Goal: Information Seeking & Learning: Learn about a topic

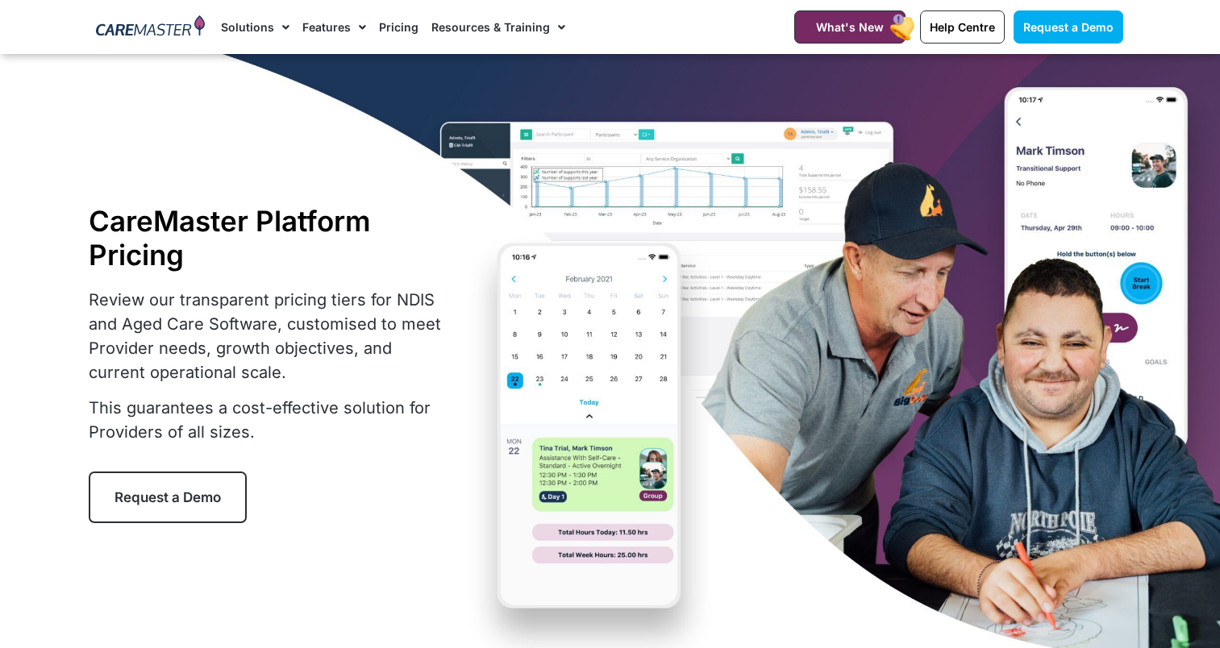
select select "***"
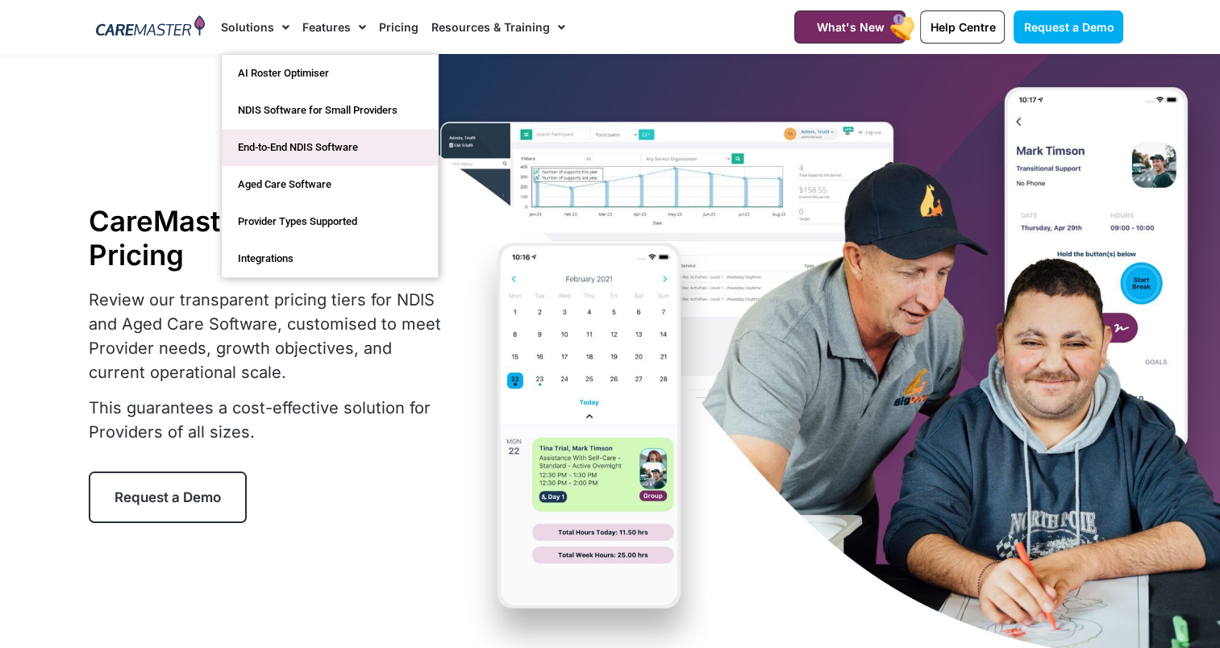
click at [255, 148] on link "End-to-End NDIS Software" at bounding box center [330, 147] width 216 height 37
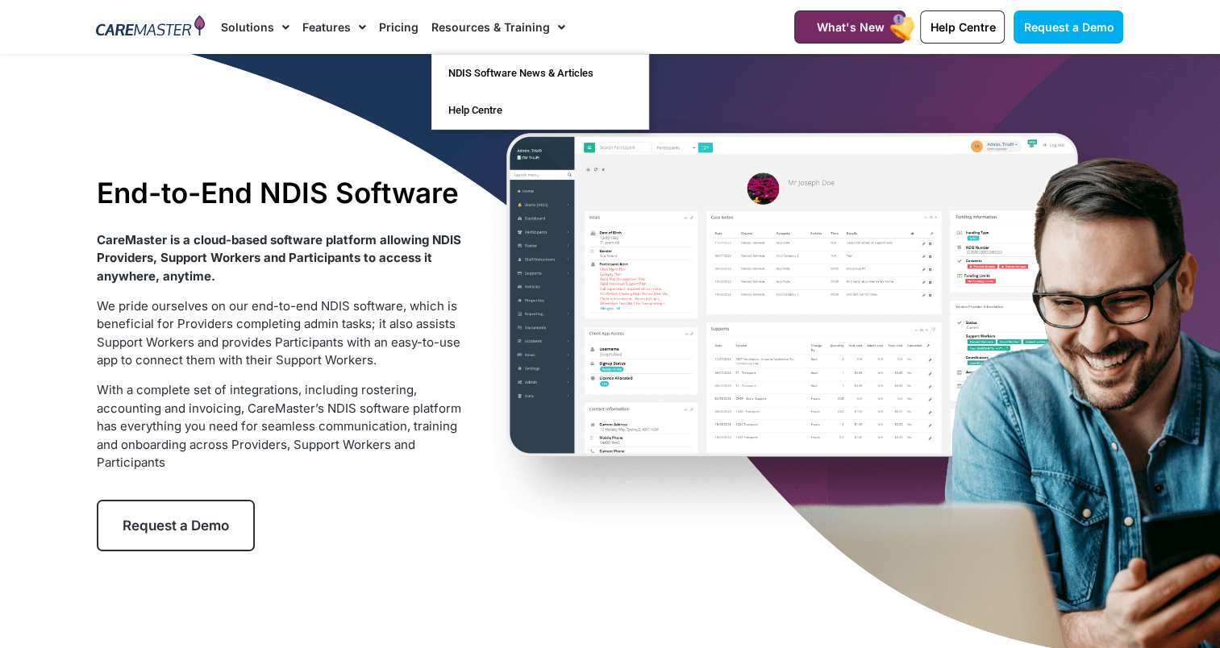
click at [467, 10] on link "Resources & Training" at bounding box center [498, 27] width 134 height 54
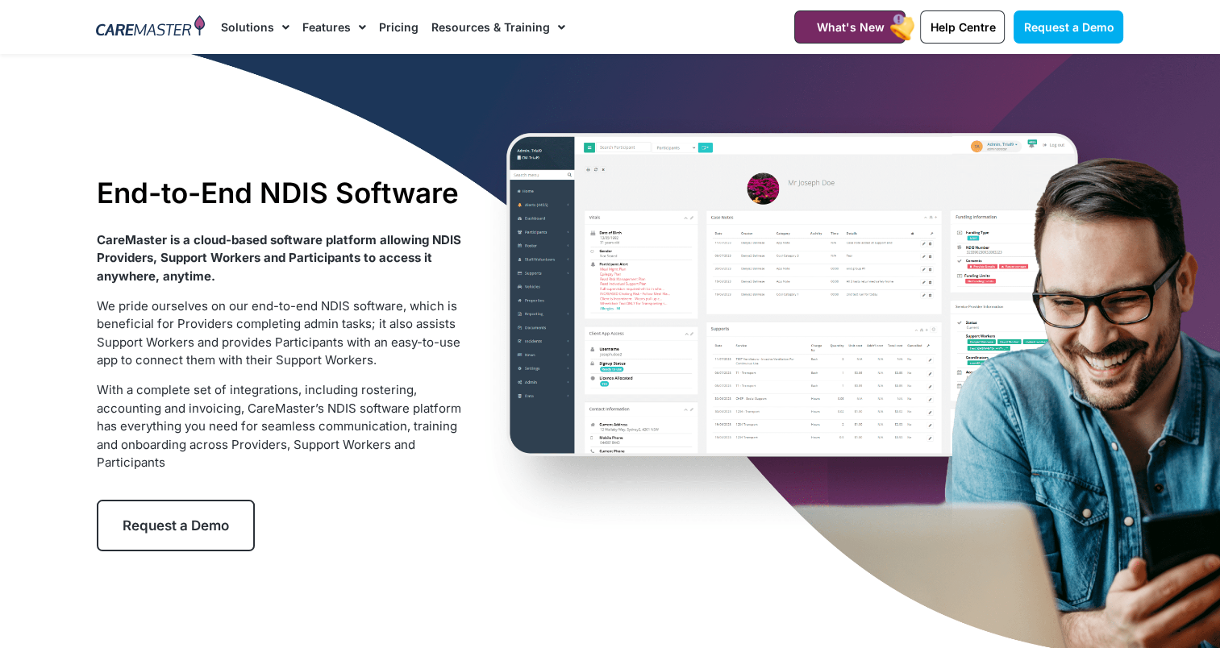
click at [345, 27] on link "Features" at bounding box center [334, 27] width 64 height 54
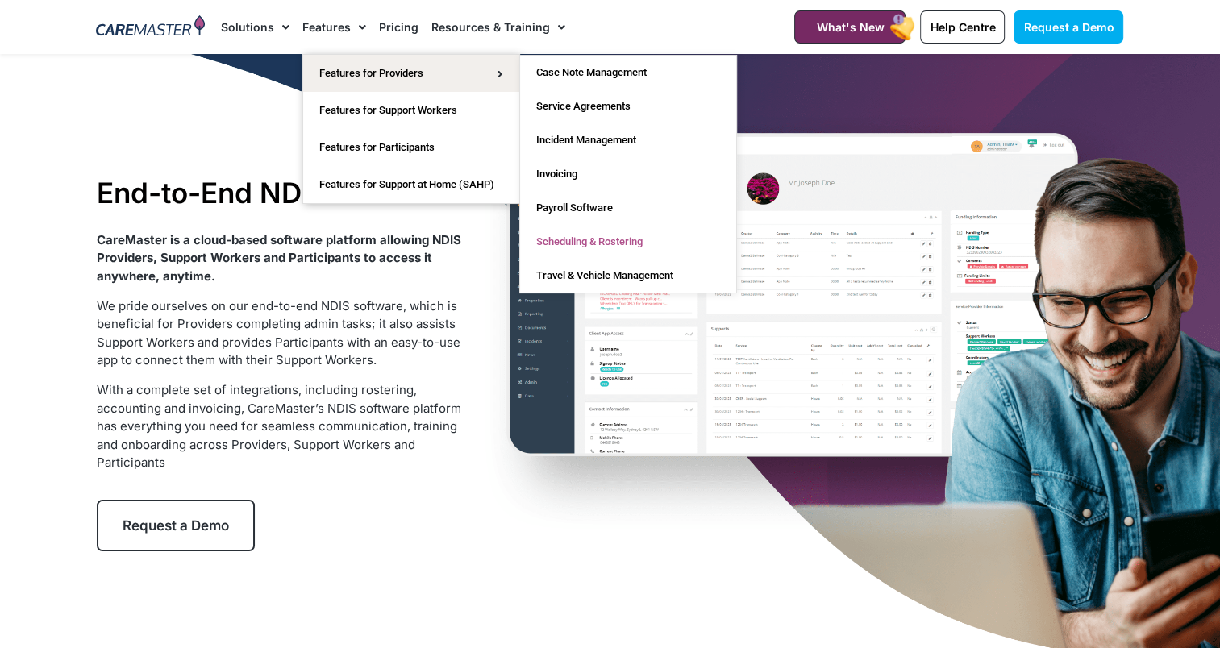
click at [578, 237] on link "Scheduling & Rostering" at bounding box center [628, 242] width 216 height 34
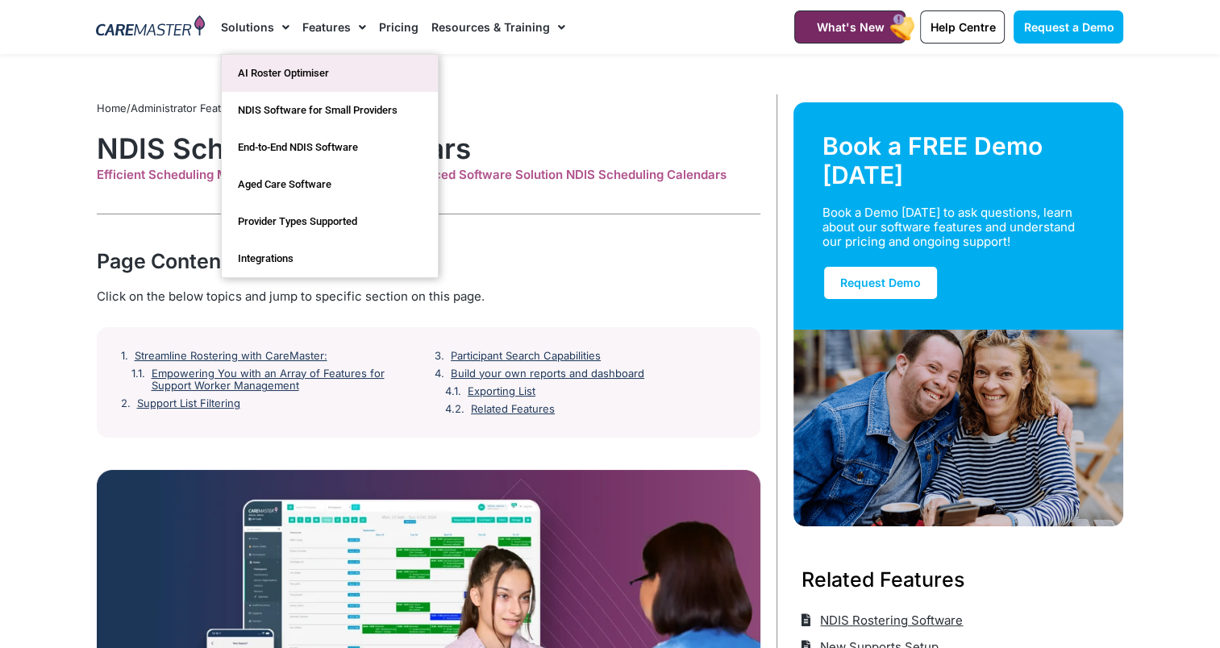
click at [255, 64] on link "AI Roster Optimiser" at bounding box center [330, 73] width 216 height 37
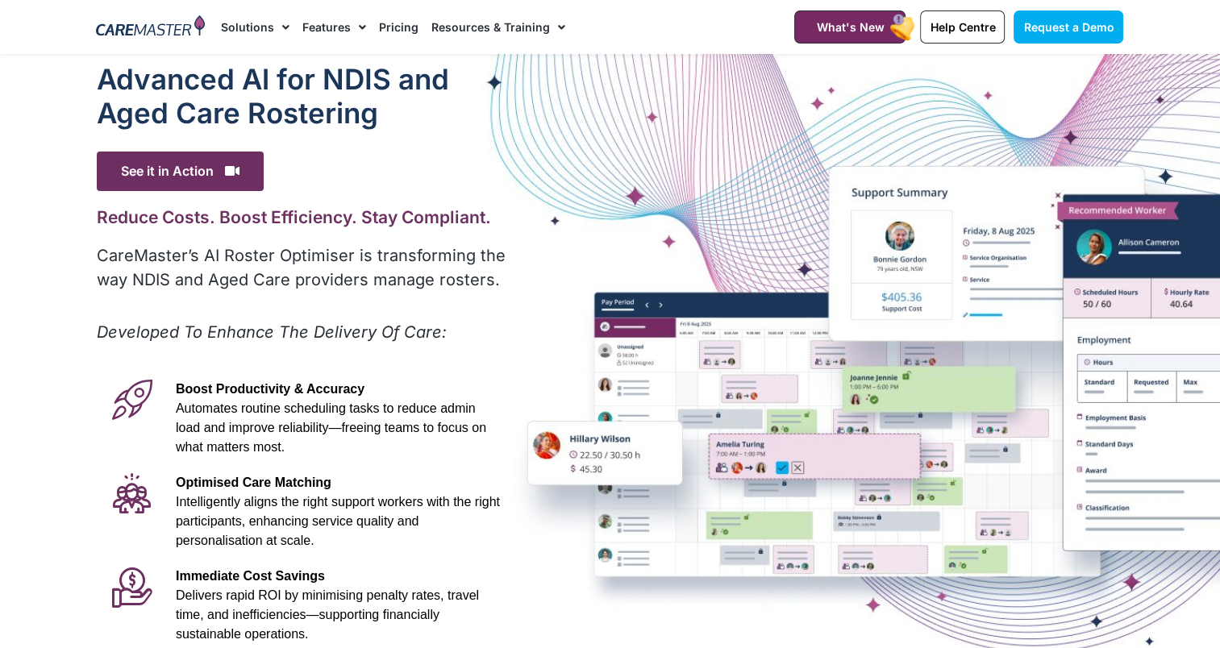
click at [308, 20] on link "Features" at bounding box center [334, 27] width 64 height 54
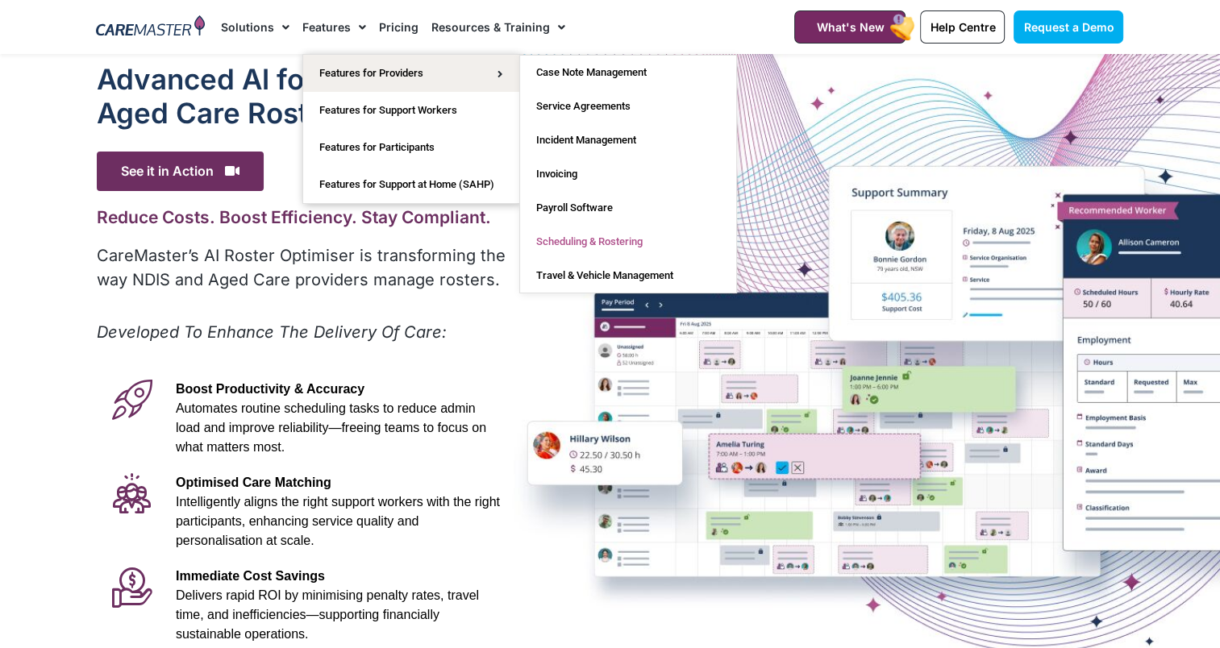
click at [574, 240] on link "Scheduling & Rostering" at bounding box center [628, 242] width 216 height 34
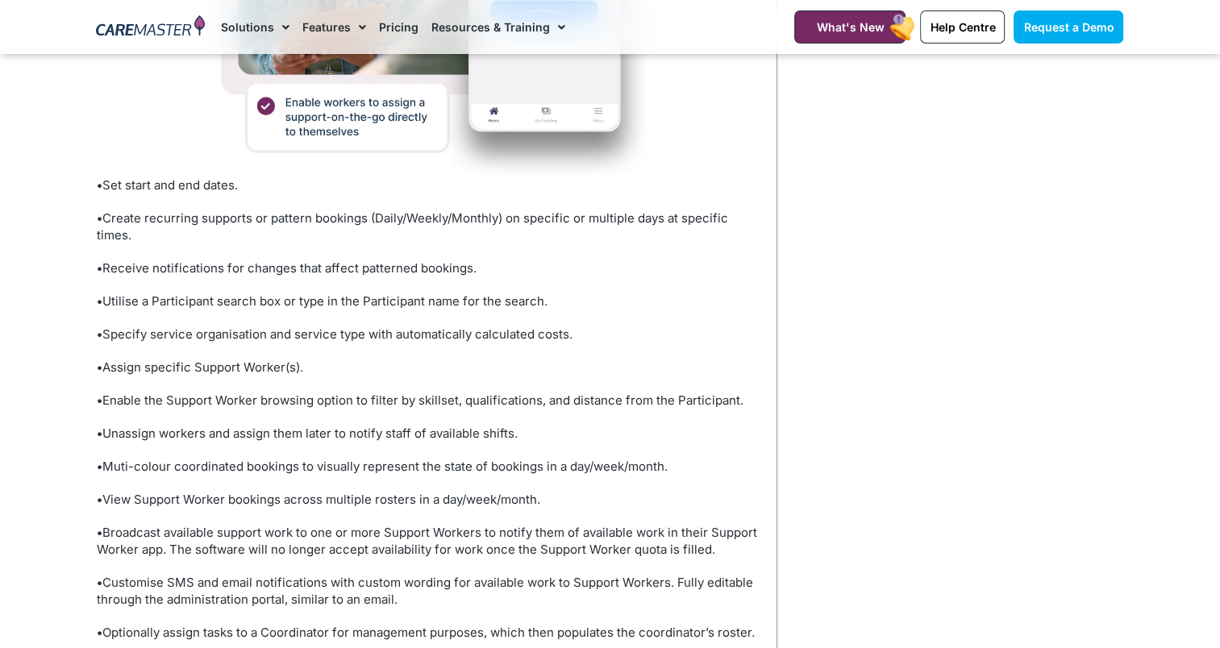
scroll to position [1176, 0]
drag, startPoint x: 106, startPoint y: 218, endPoint x: 369, endPoint y: 219, distance: 263.7
click at [369, 219] on p "• Create recurring supports or pattern bookings (Daily/Weekly/Monthly) on speci…" at bounding box center [429, 227] width 664 height 34
copy p "Create recurring supports or pattern bookings"
drag, startPoint x: 156, startPoint y: 267, endPoint x: 473, endPoint y: 265, distance: 316.9
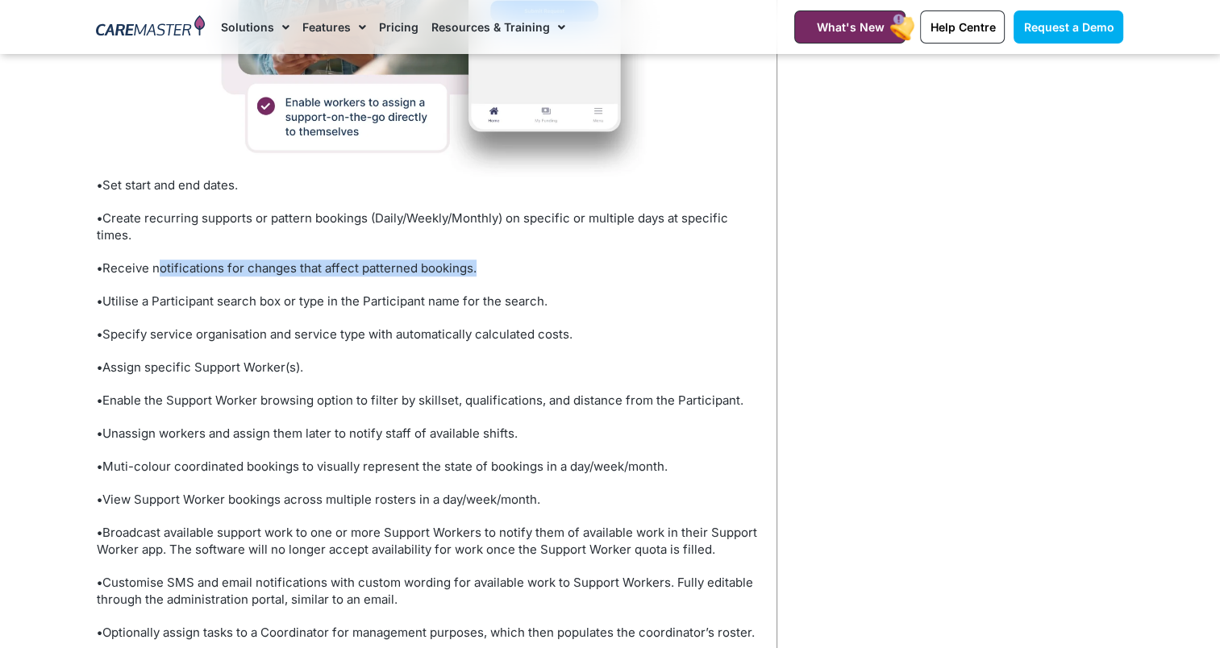
click at [473, 265] on p "• Receive notifications for changes that affect patterned bookings." at bounding box center [429, 268] width 664 height 17
copy p "notifications for changes that affect patterned bookings"
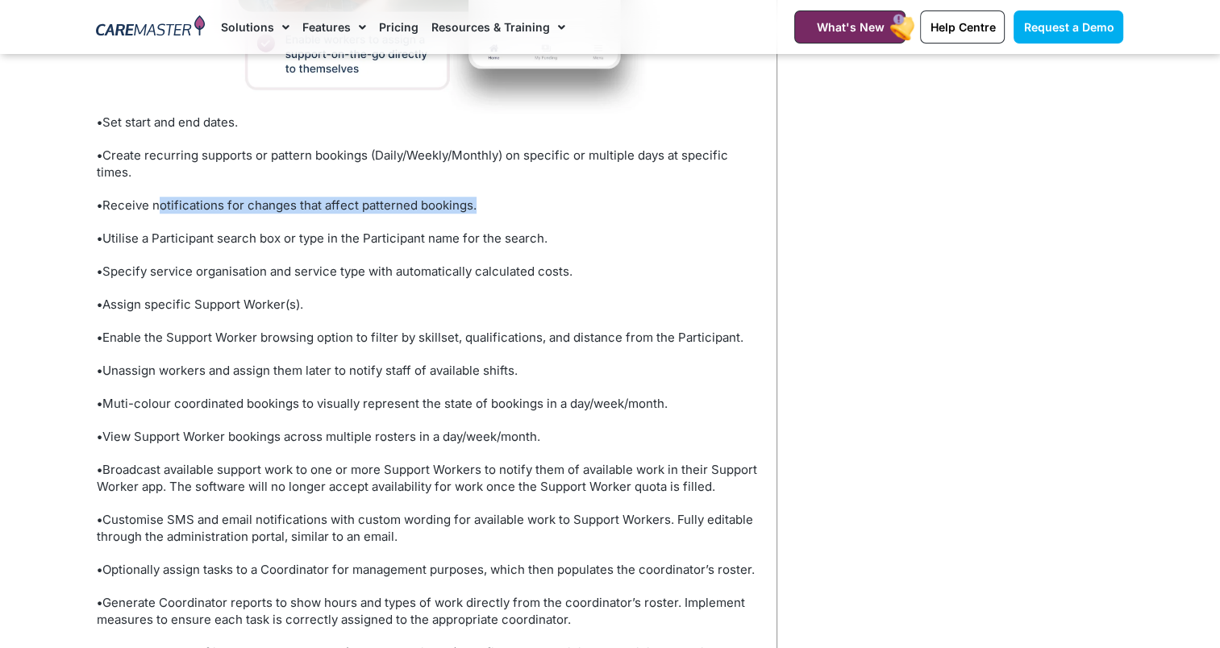
scroll to position [1256, 0]
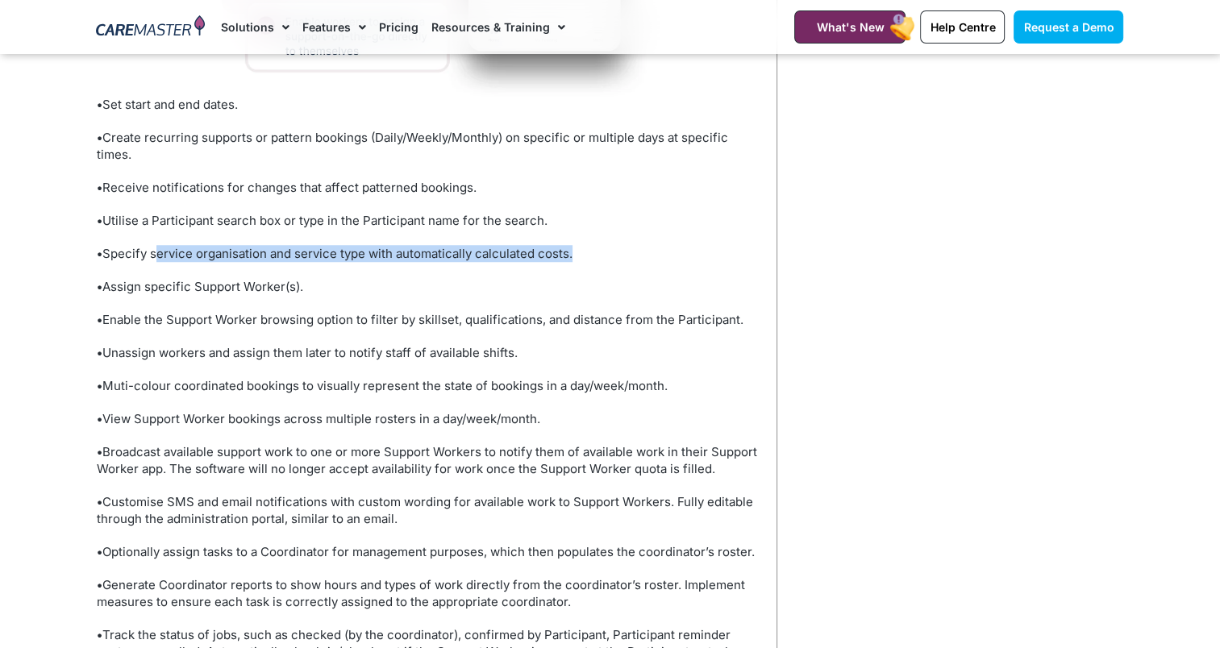
drag, startPoint x: 569, startPoint y: 253, endPoint x: 155, endPoint y: 256, distance: 413.7
click at [155, 256] on p "• Specify service organisation and service type with automatically calculated c…" at bounding box center [429, 253] width 664 height 17
copy p "service organisation and service type with automatically calculated costs"
drag, startPoint x: 694, startPoint y: 464, endPoint x: 106, endPoint y: 444, distance: 588.2
click at [106, 444] on p "• Broadcast available support work to one or more Support Workers to notify the…" at bounding box center [429, 461] width 664 height 34
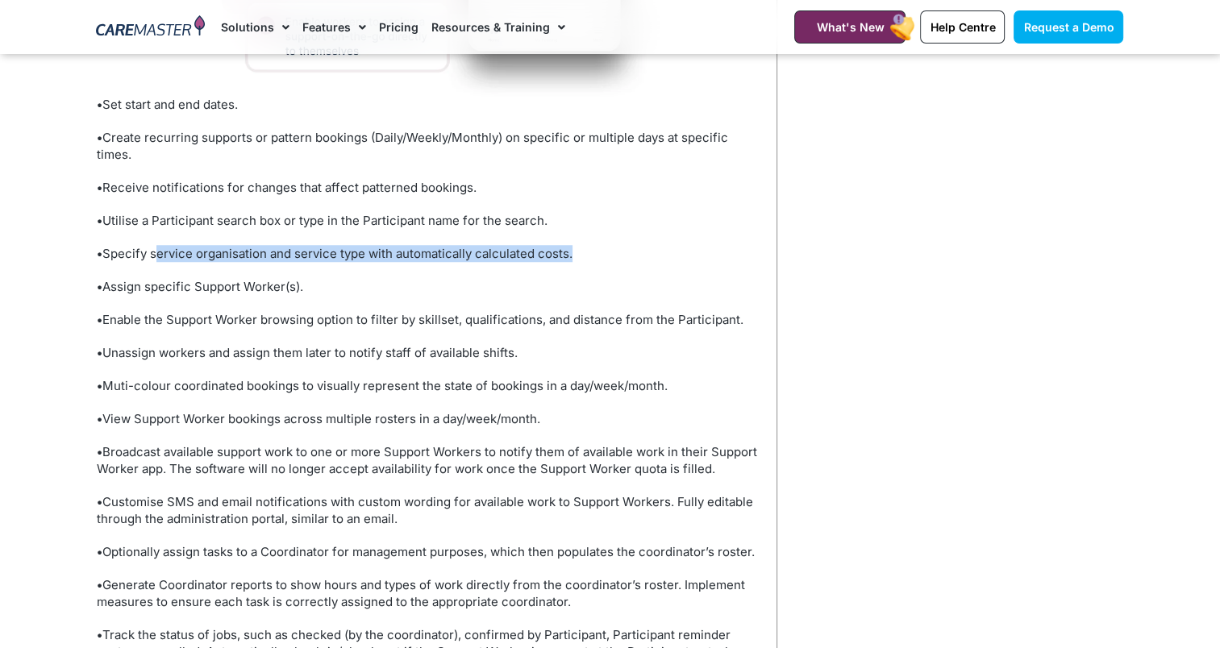
copy p "Broadcast available support work to one or more Support Workers to notify them …"
click at [404, 519] on p "• Customise SMS and email notifications with custom wording for available work …" at bounding box center [429, 511] width 664 height 34
click at [398, 516] on p "• Customise SMS and email notifications with custom wording for available work …" at bounding box center [429, 511] width 664 height 34
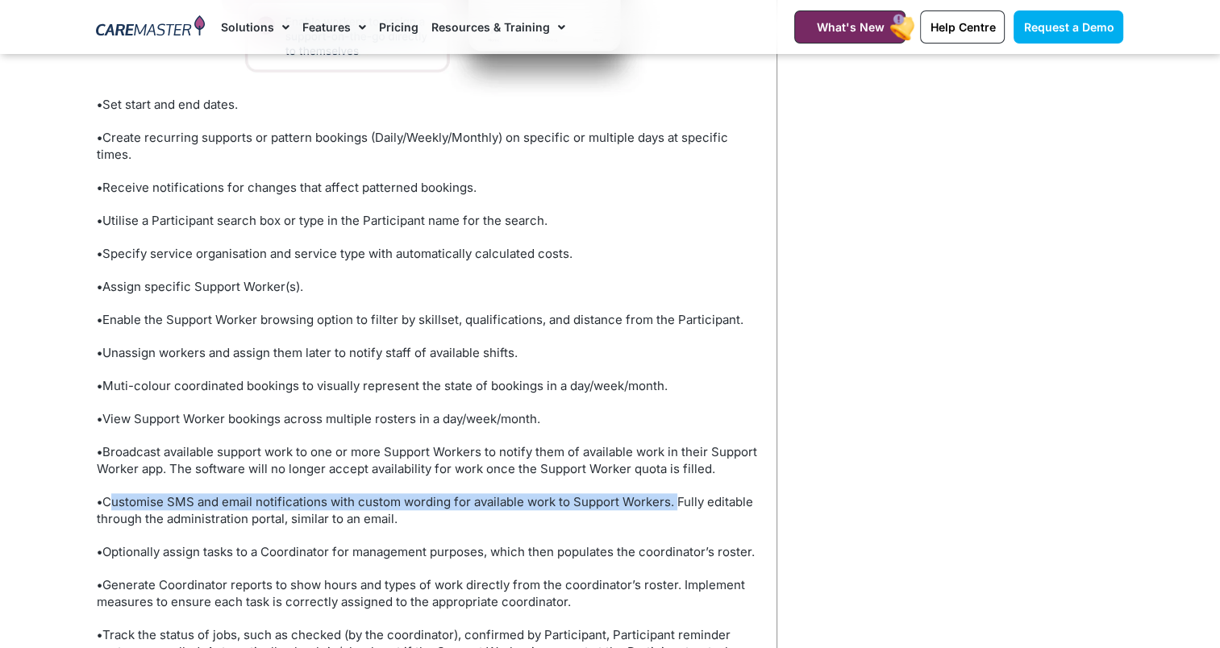
drag, startPoint x: 674, startPoint y: 499, endPoint x: 105, endPoint y: 500, distance: 569.3
click at [105, 500] on p "• Customise SMS and email notifications with custom wording for available work …" at bounding box center [429, 511] width 664 height 34
copy p "Customise SMS and email notifications with custom wording for available work to…"
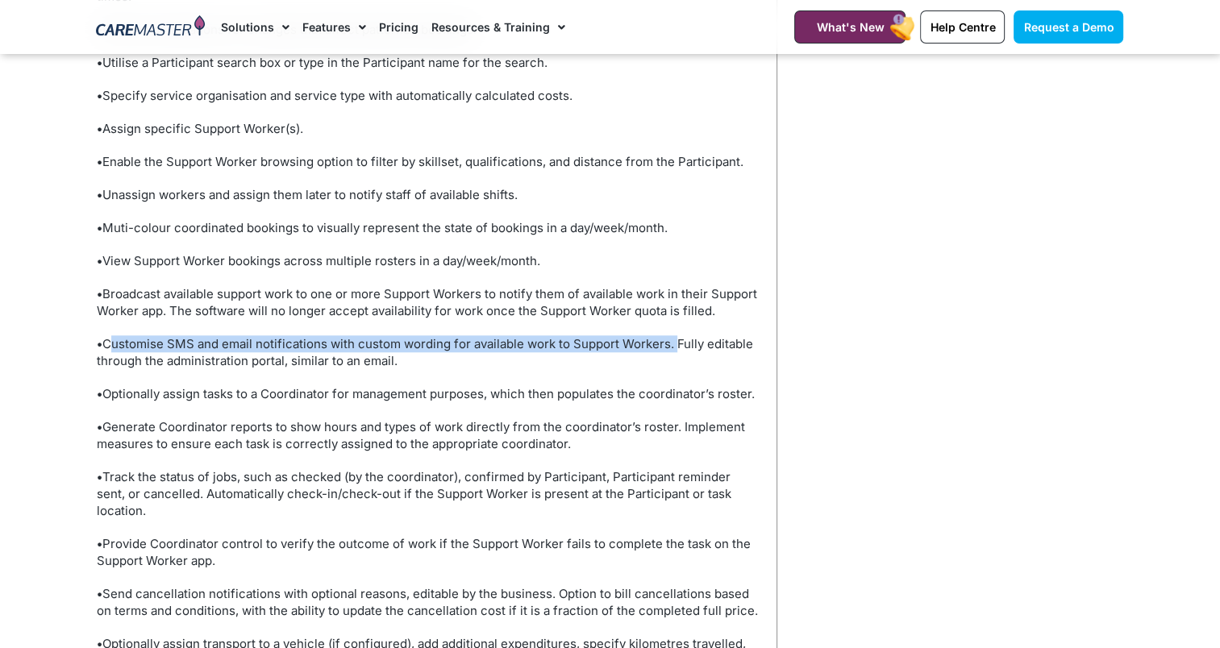
scroll to position [1418, 0]
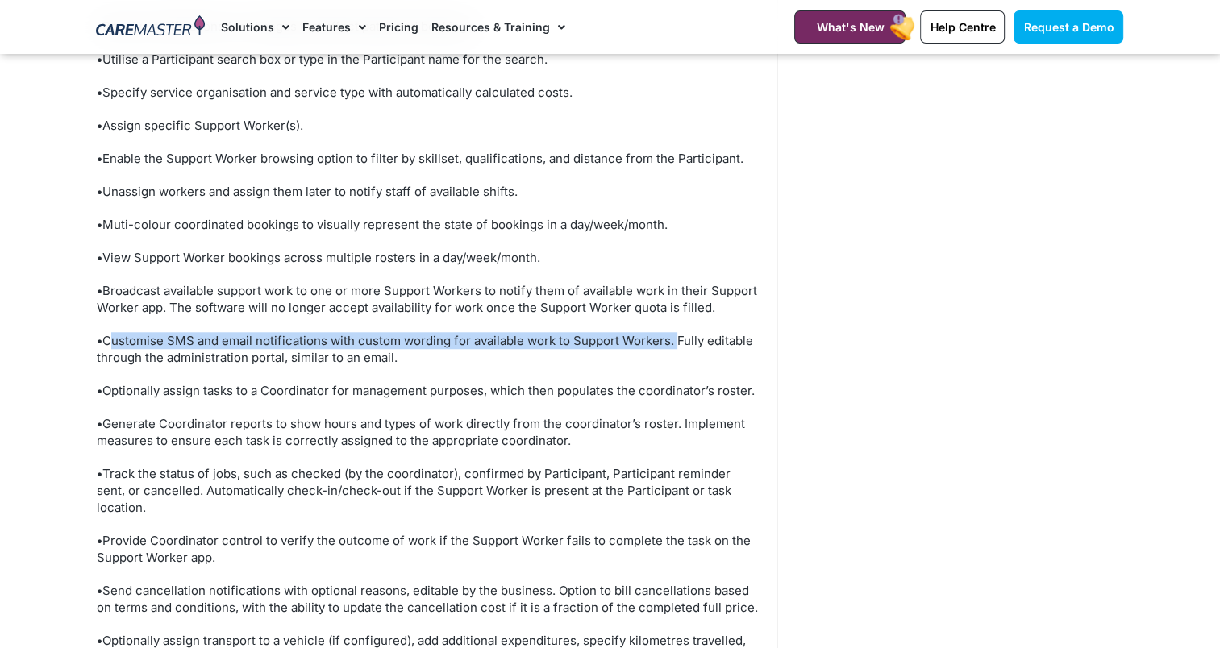
drag, startPoint x: 107, startPoint y: 471, endPoint x: 151, endPoint y: 505, distance: 55.2
click at [151, 505] on p "• Track the status of jobs, such as checked (by the coordinator), confirmed by …" at bounding box center [429, 490] width 664 height 51
drag, startPoint x: 151, startPoint y: 505, endPoint x: 157, endPoint y: 510, distance: 8.6
click at [157, 510] on p "• Track the status of jobs, such as checked (by the coordinator), confirmed by …" at bounding box center [429, 490] width 664 height 51
click at [156, 510] on p "• Track the status of jobs, such as checked (by the coordinator), confirmed by …" at bounding box center [429, 490] width 664 height 51
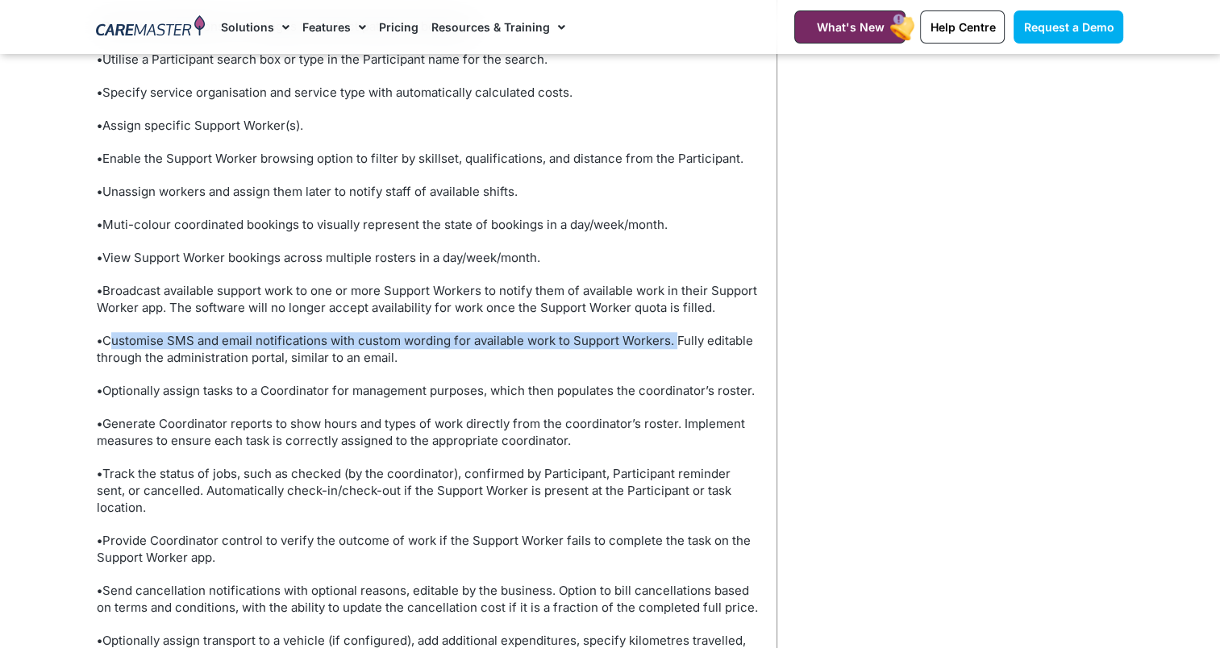
click at [152, 508] on p "• Track the status of jobs, such as checked (by the coordinator), confirmed by …" at bounding box center [429, 490] width 664 height 51
click at [112, 471] on p "• Track the status of jobs, such as checked (by the coordinator), confirmed by …" at bounding box center [429, 490] width 664 height 51
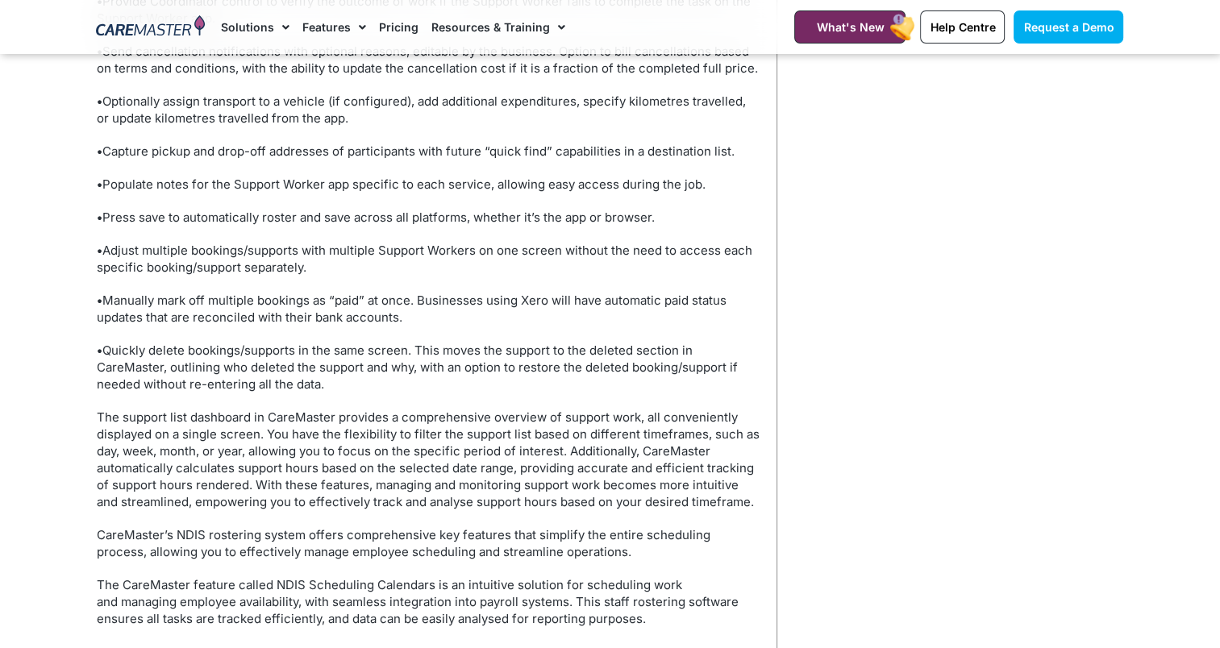
scroll to position [2063, 0]
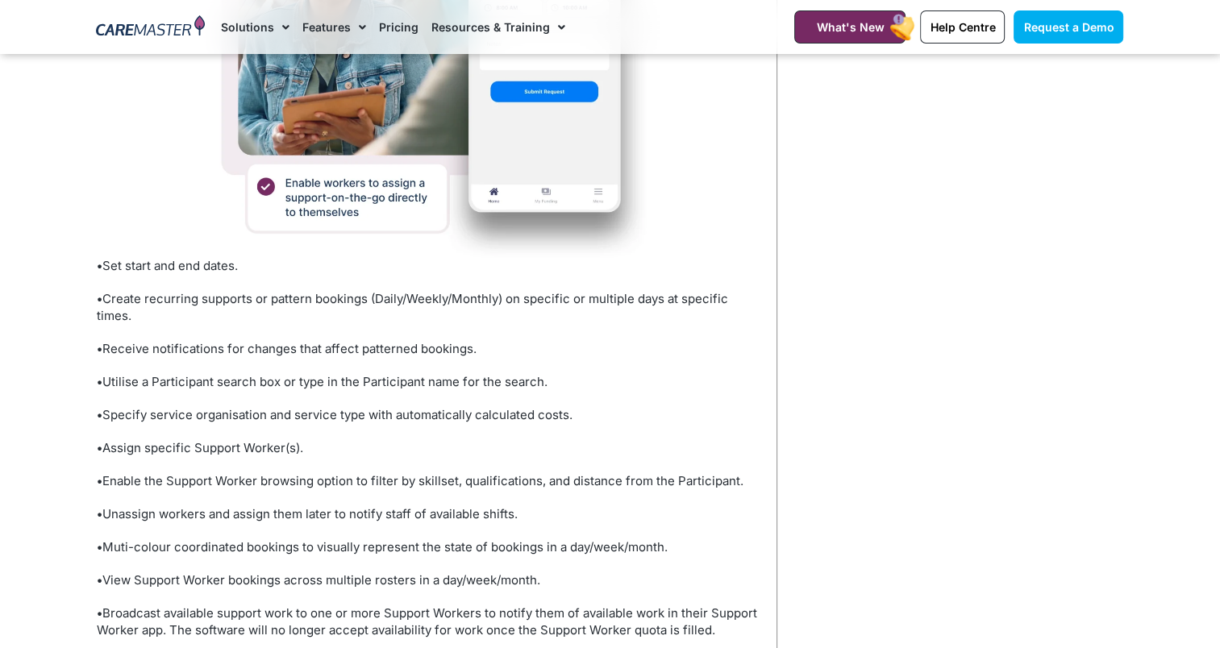
click at [335, 35] on link "Features" at bounding box center [334, 27] width 64 height 54
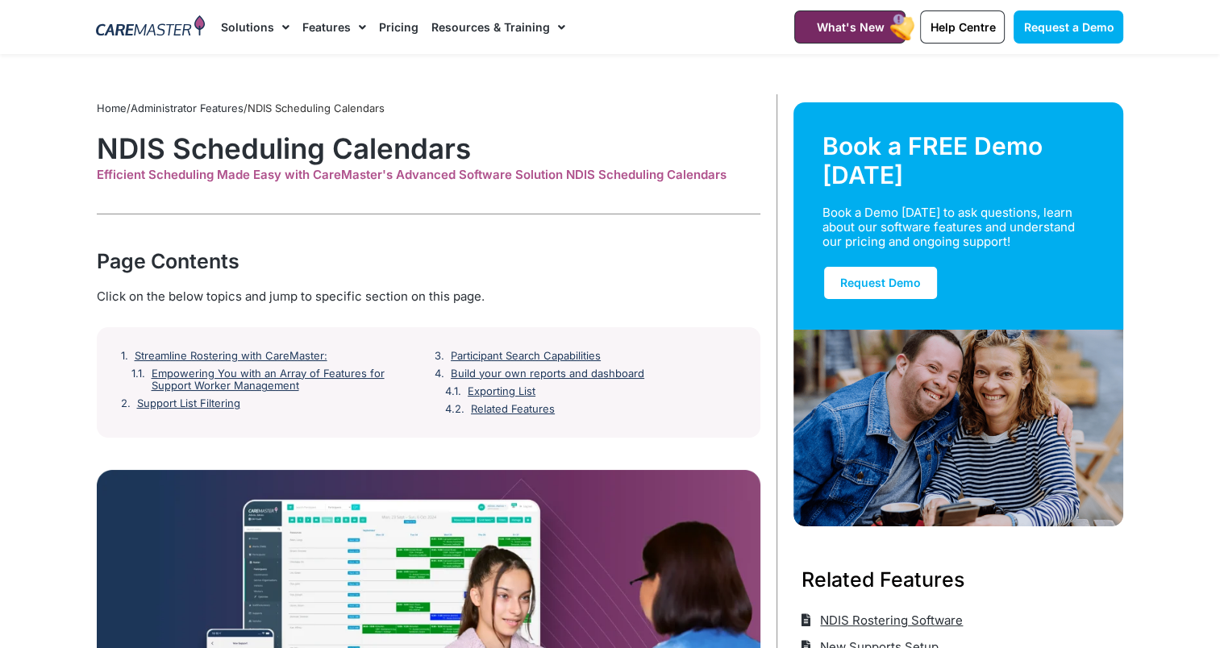
click at [335, 27] on link "Features" at bounding box center [334, 27] width 64 height 54
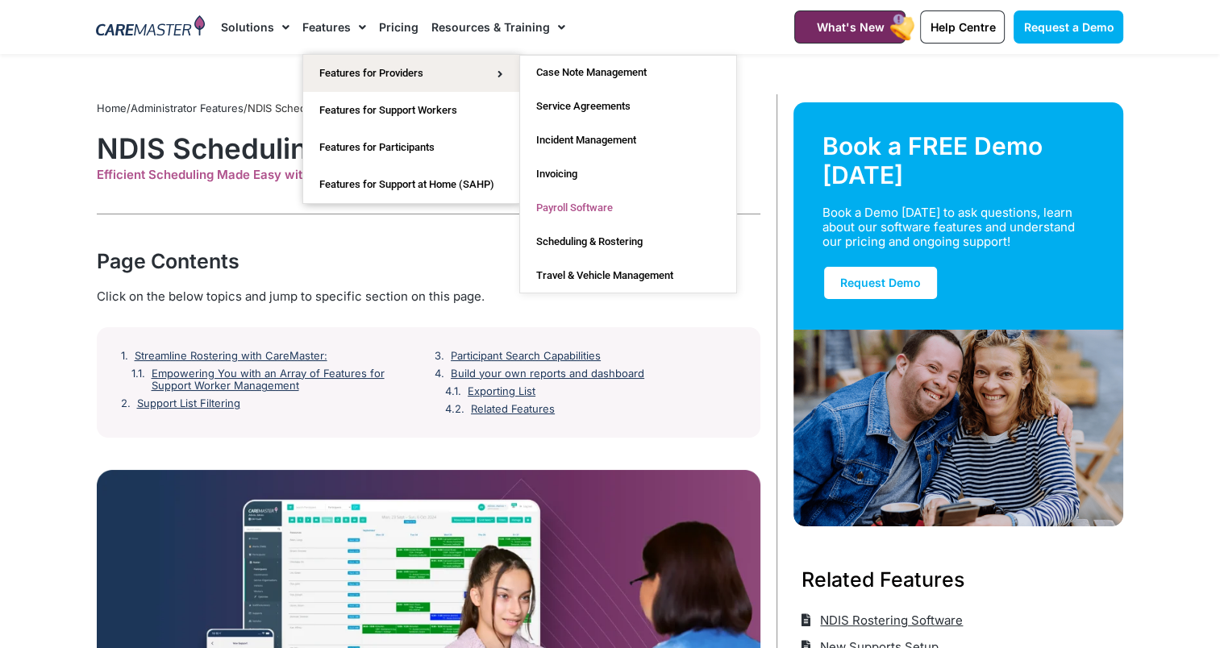
click at [566, 203] on link "Payroll Software" at bounding box center [628, 208] width 216 height 34
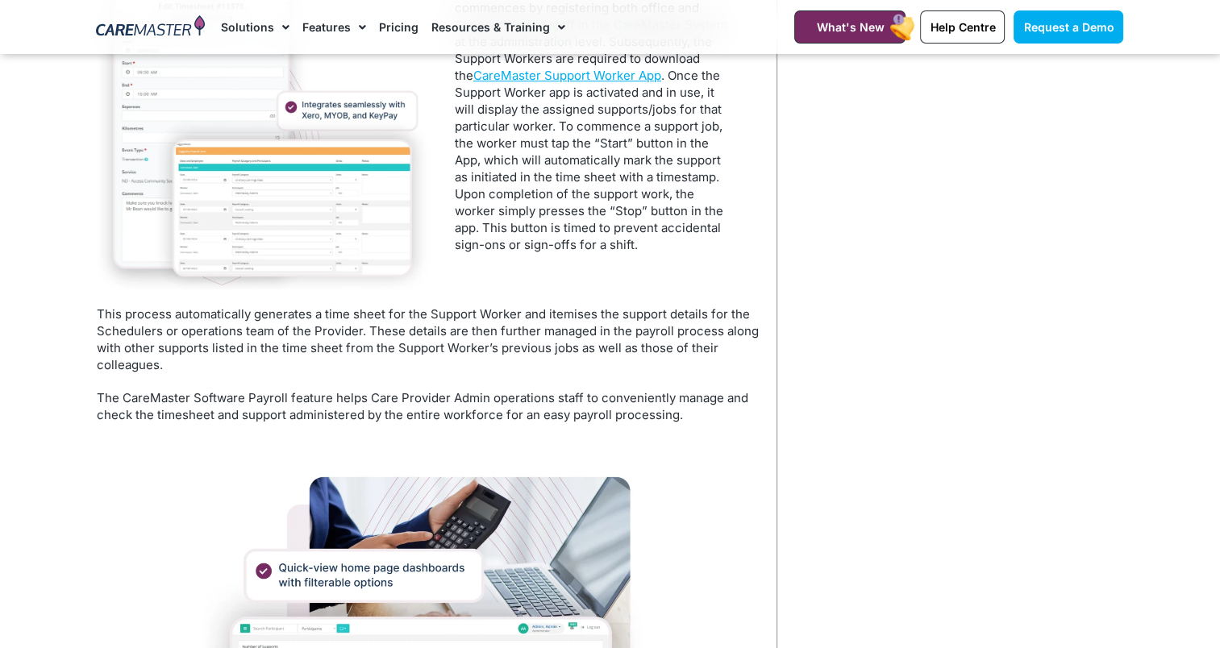
scroll to position [900, 0]
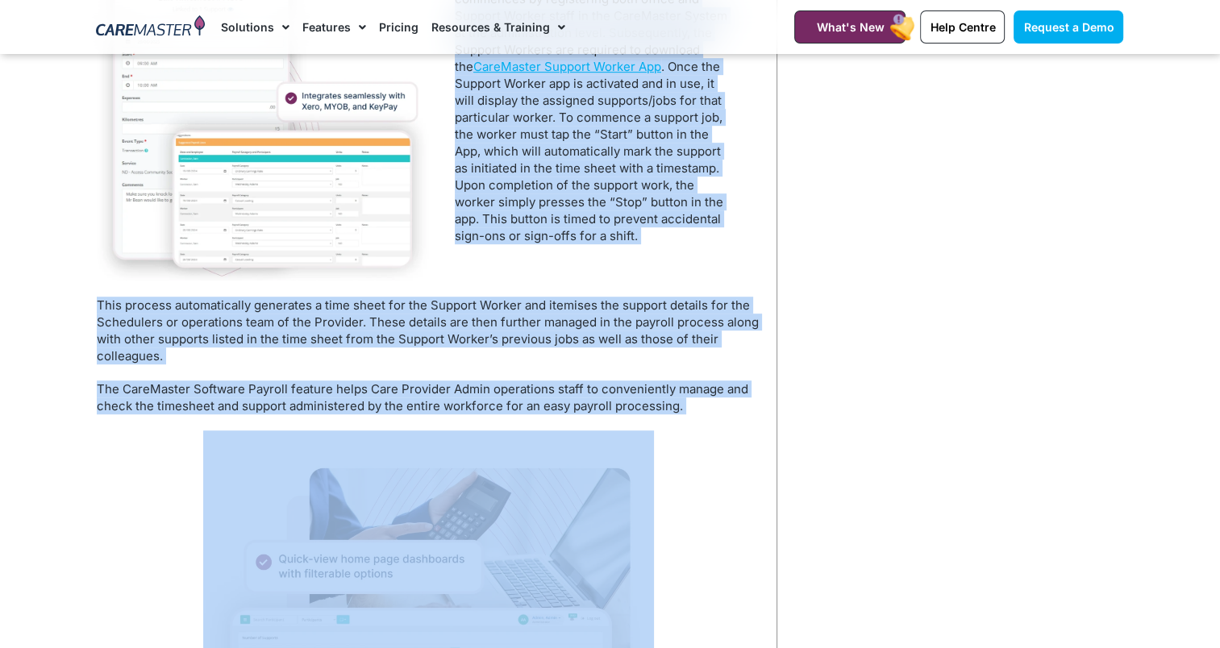
drag, startPoint x: 749, startPoint y: 312, endPoint x: 88, endPoint y: 69, distance: 704.4
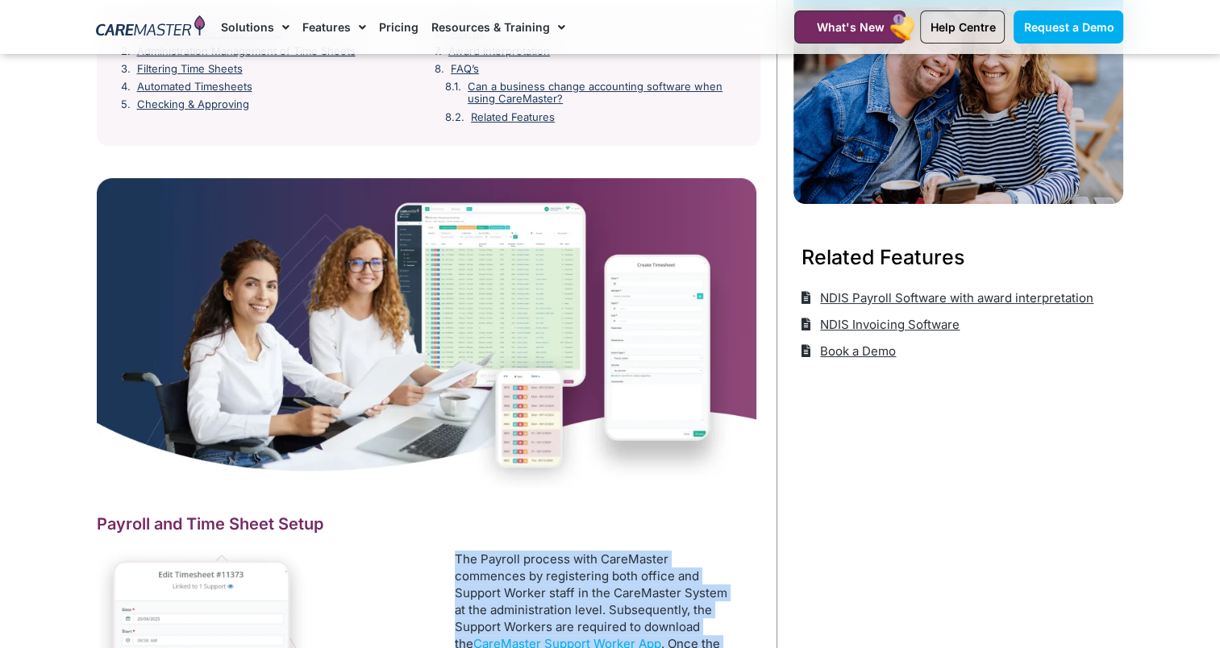
scroll to position [416, 0]
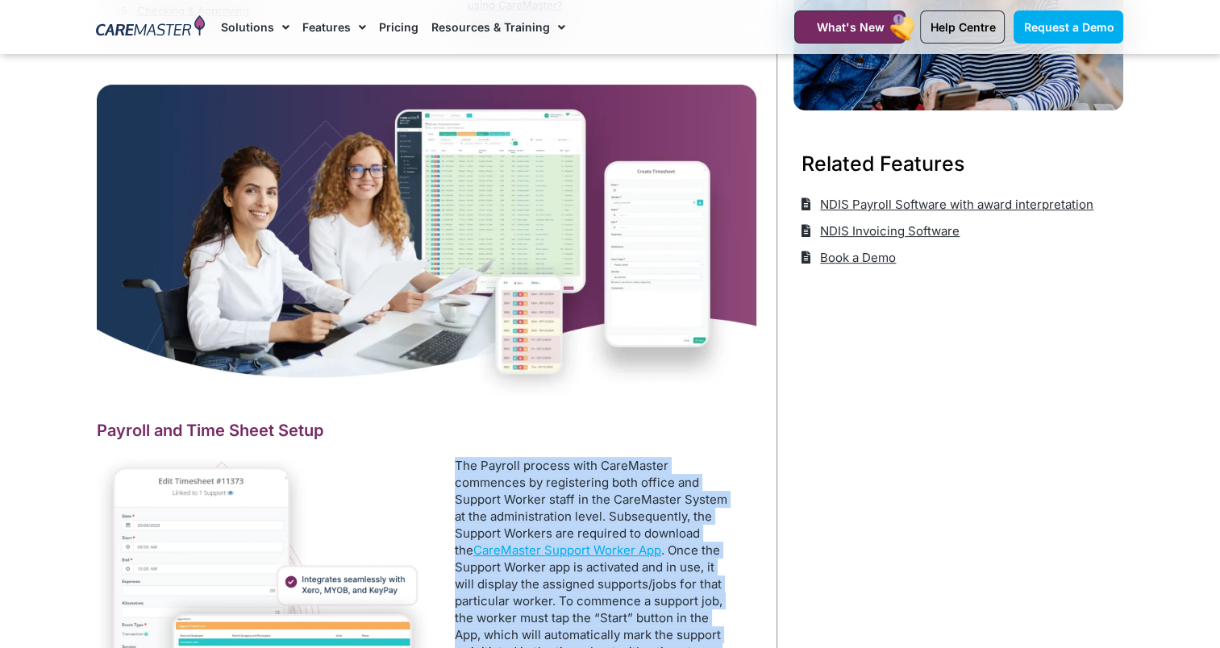
click at [514, 459] on p "The Payroll process with CareMaster commences by registering both office and Su…" at bounding box center [594, 592] width 279 height 271
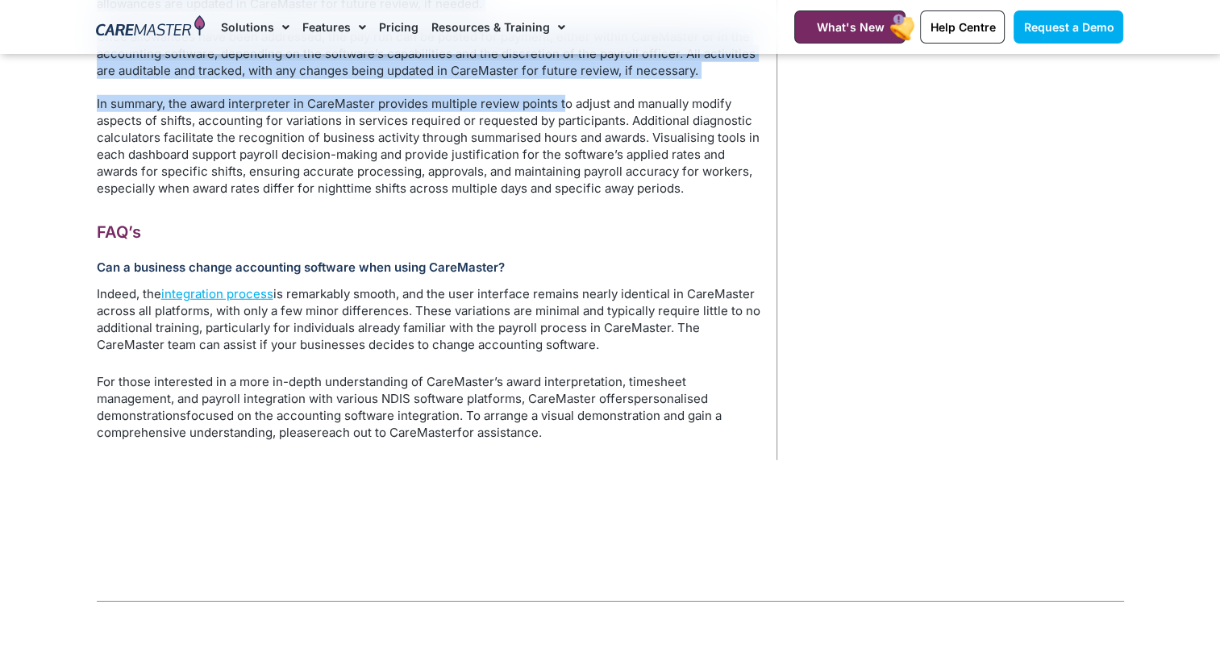
scroll to position [4439, 0]
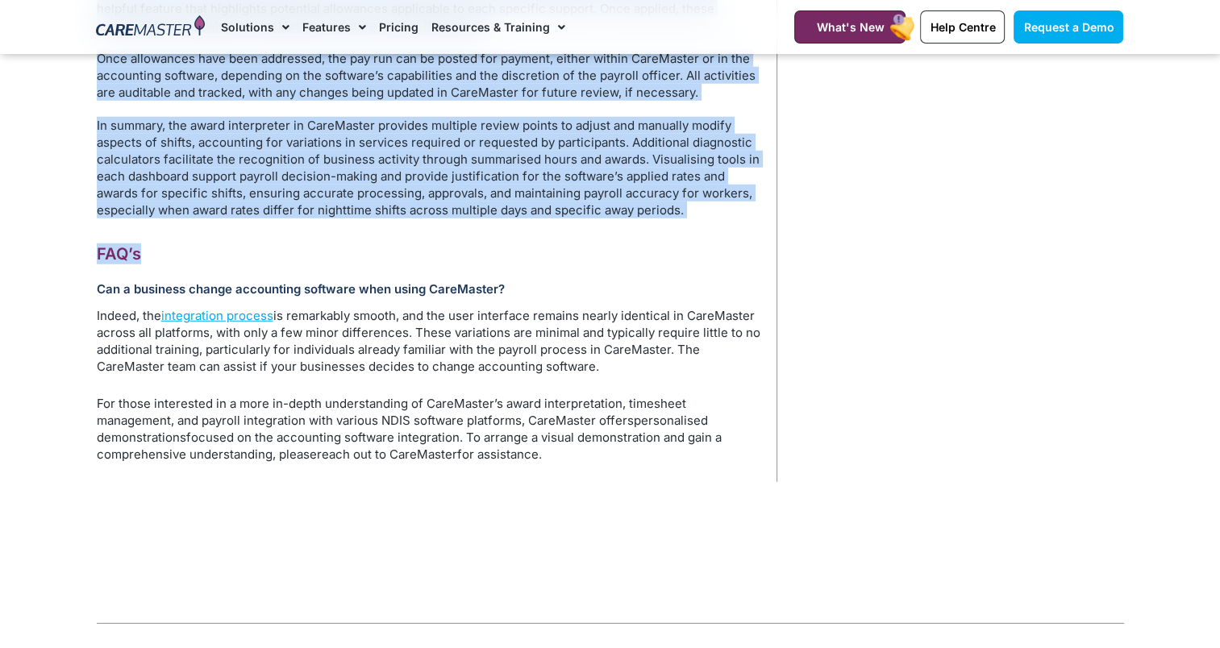
drag, startPoint x: 102, startPoint y: 428, endPoint x: 683, endPoint y: 248, distance: 608.8
copy div "loremi dol Sita Conse Adipi Eli Seddoei tempori utla EtdoLorema aliquaeni ad mi…"
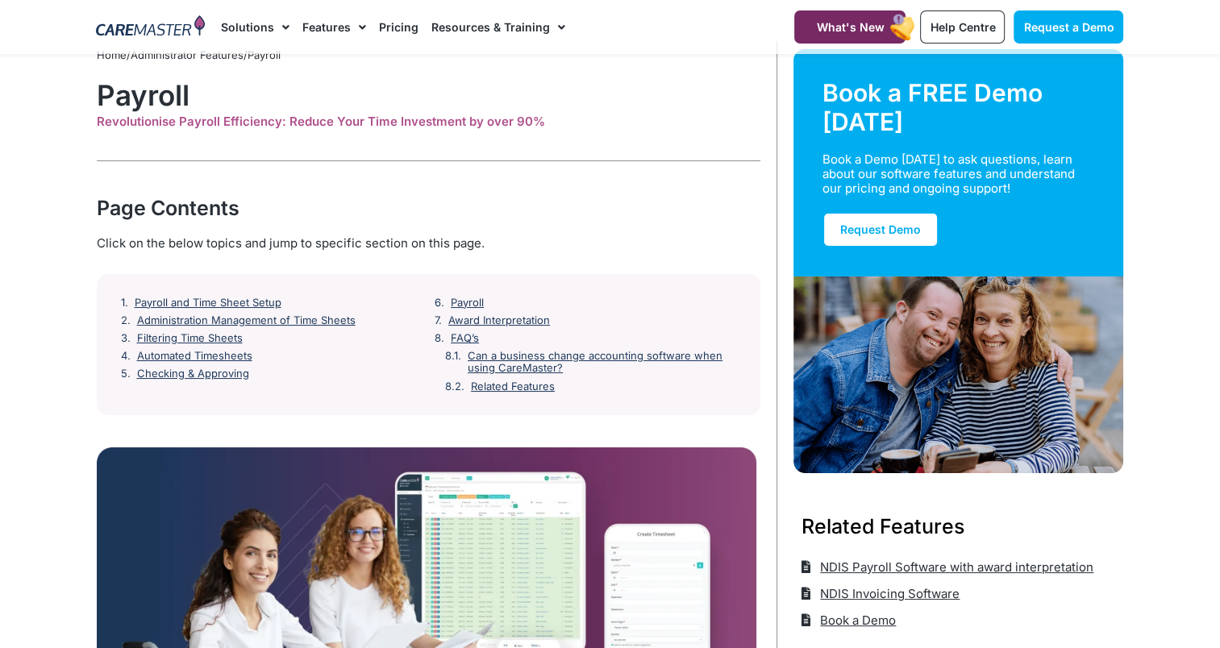
scroll to position [0, 0]
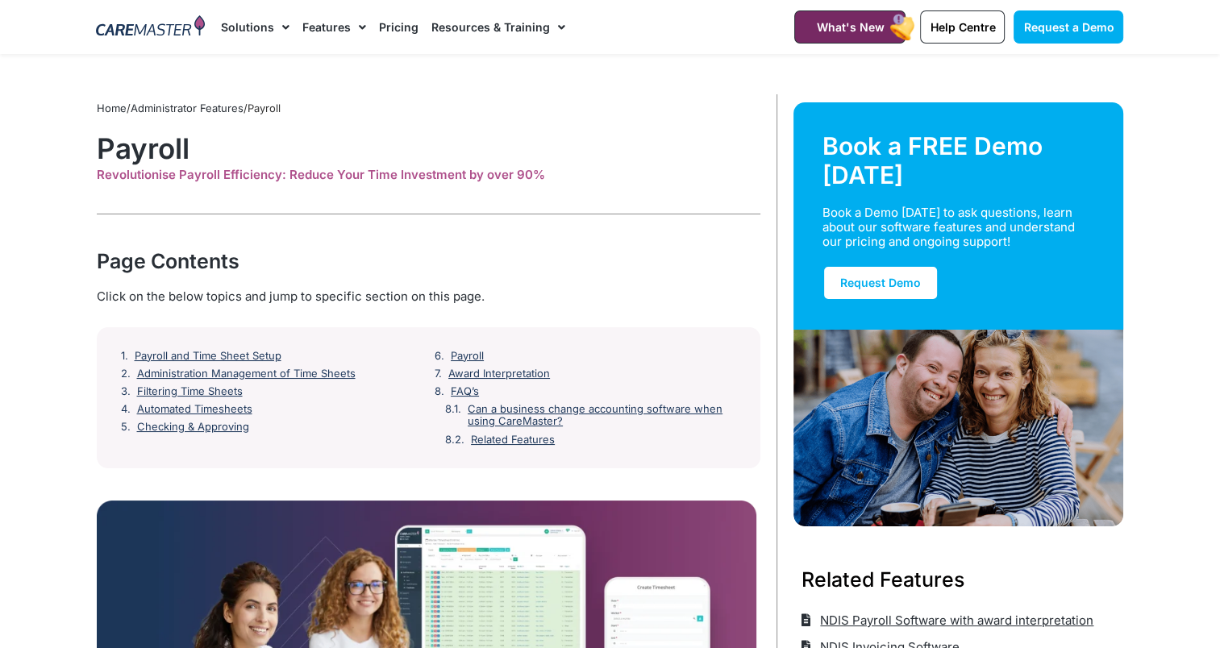
click at [390, 35] on link "Pricing" at bounding box center [399, 27] width 40 height 54
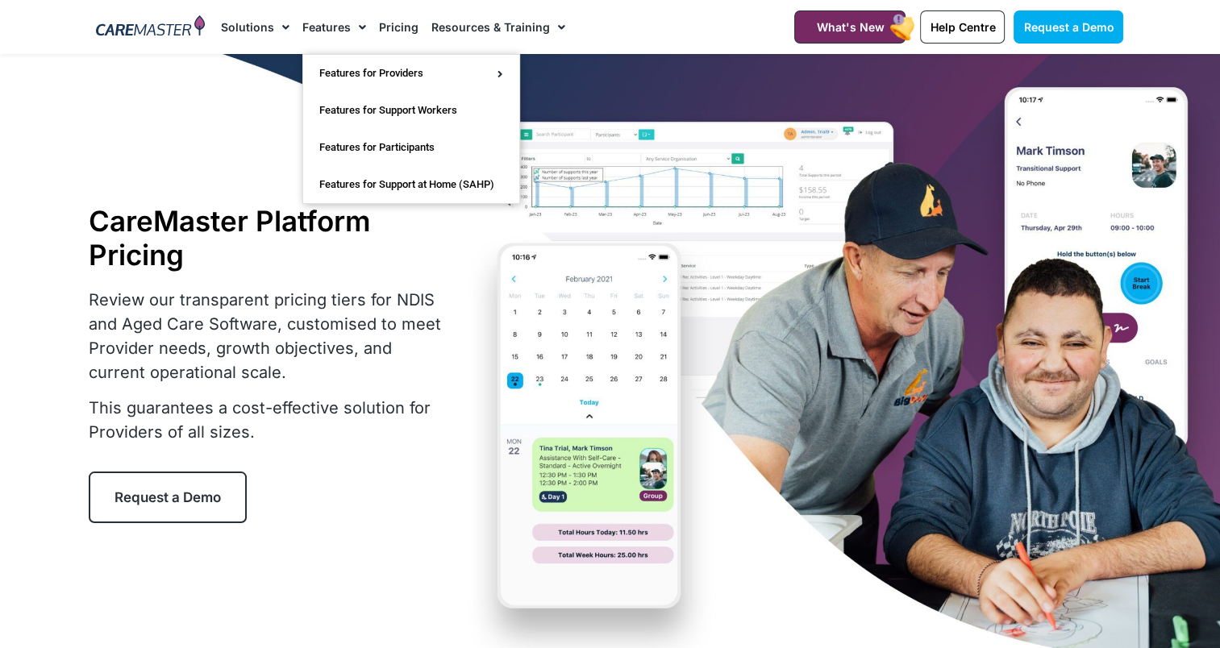
click at [357, 26] on span "Menu" at bounding box center [358, 27] width 15 height 27
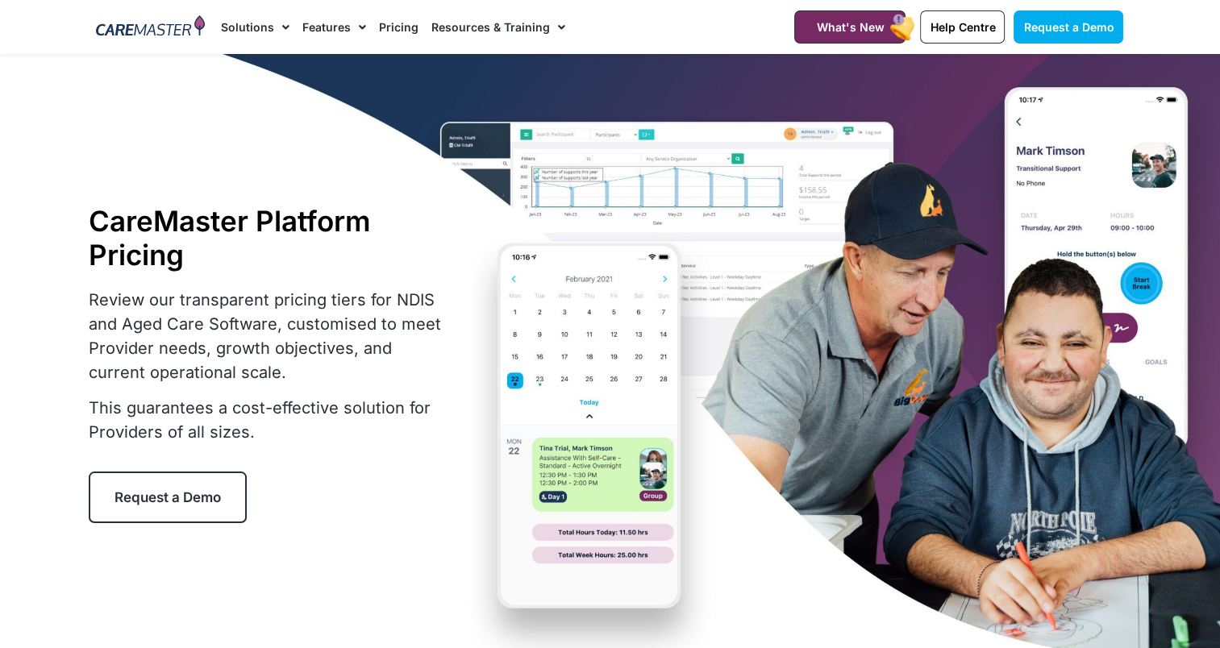
click at [357, 26] on span "Menu" at bounding box center [358, 27] width 15 height 27
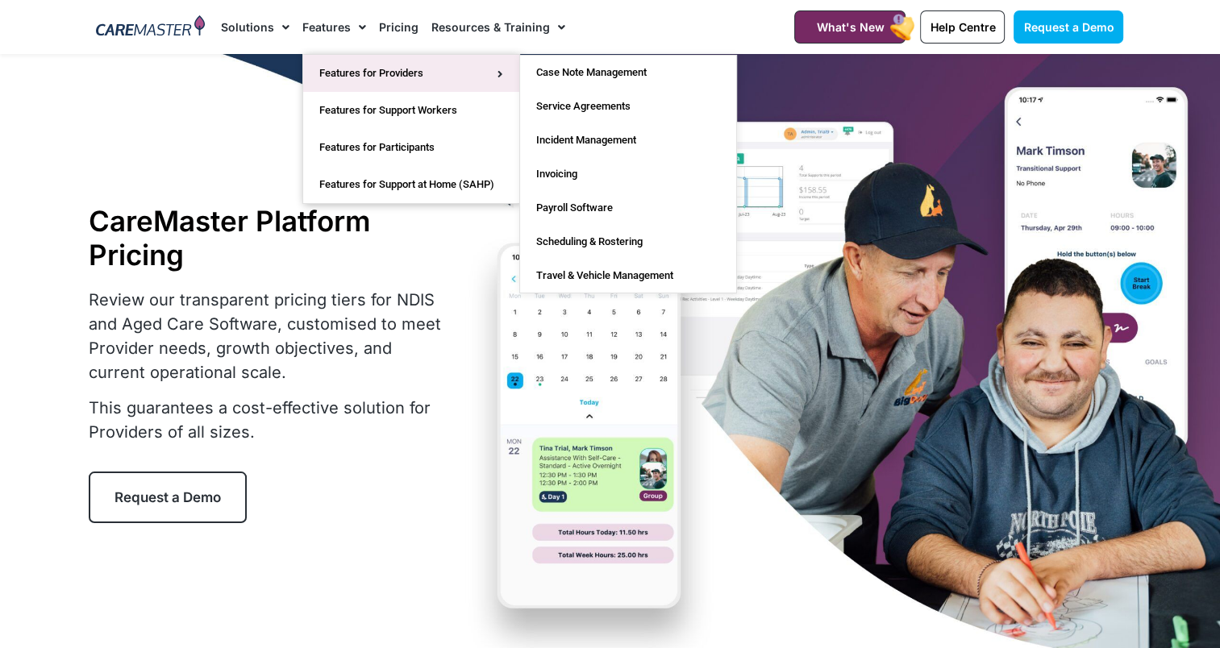
click at [363, 74] on link "Features for Providers" at bounding box center [411, 73] width 216 height 37
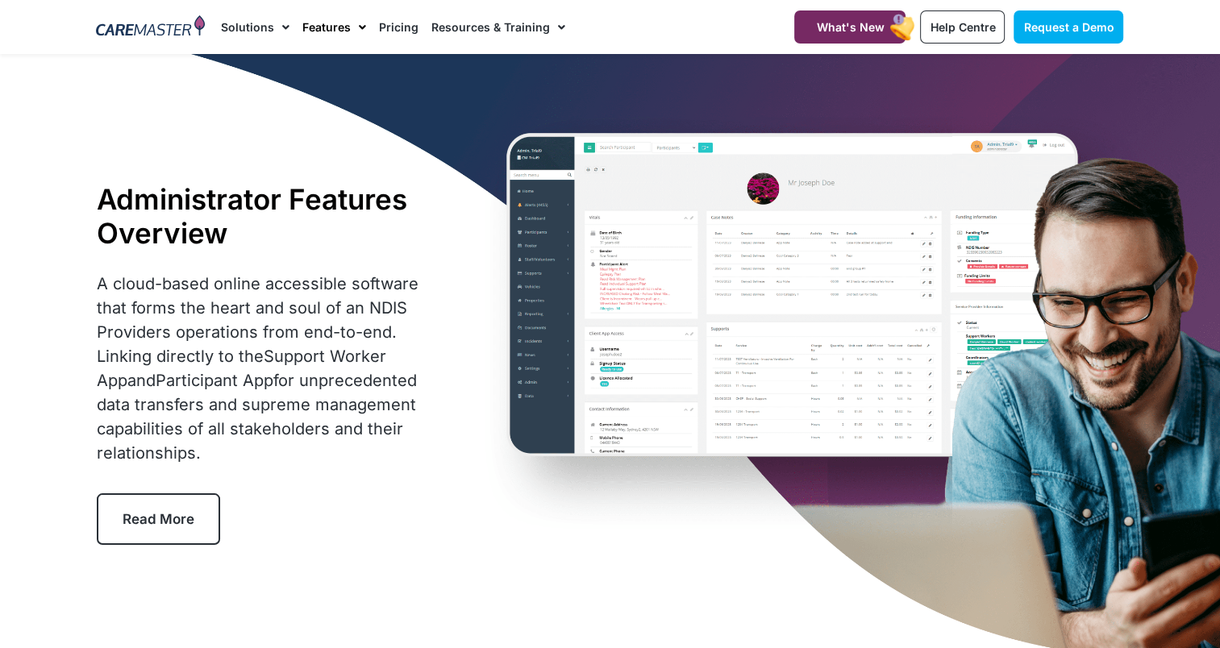
click at [323, 29] on link "Features" at bounding box center [334, 27] width 64 height 54
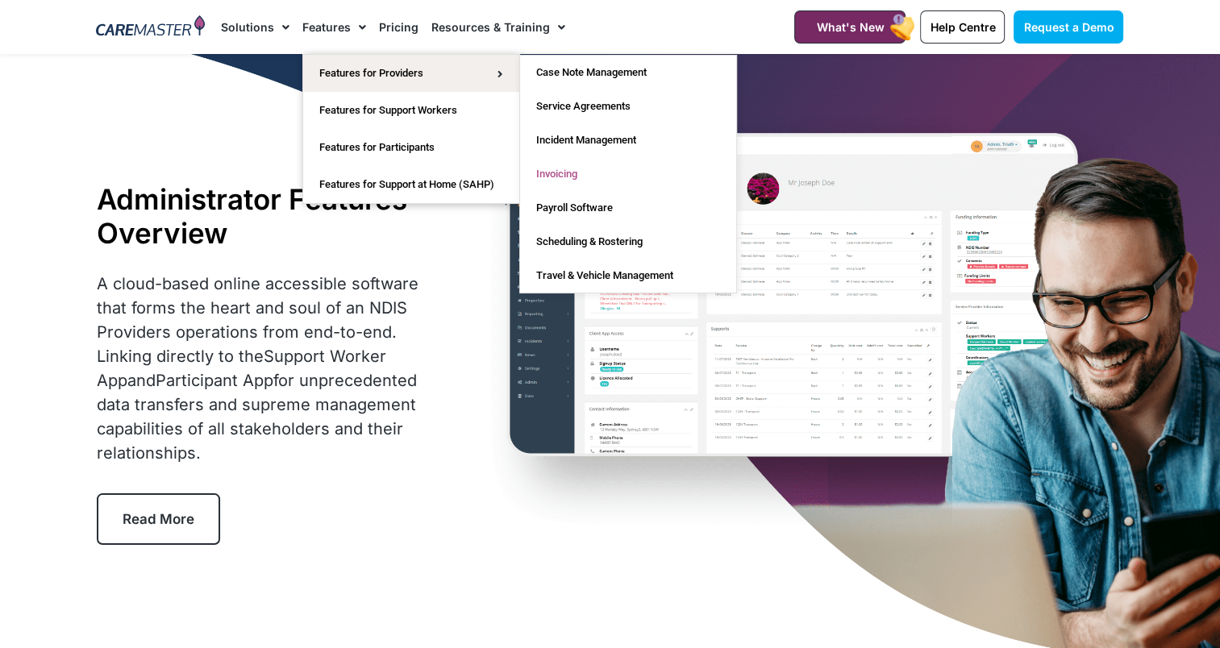
click at [571, 174] on link "Invoicing" at bounding box center [628, 174] width 216 height 34
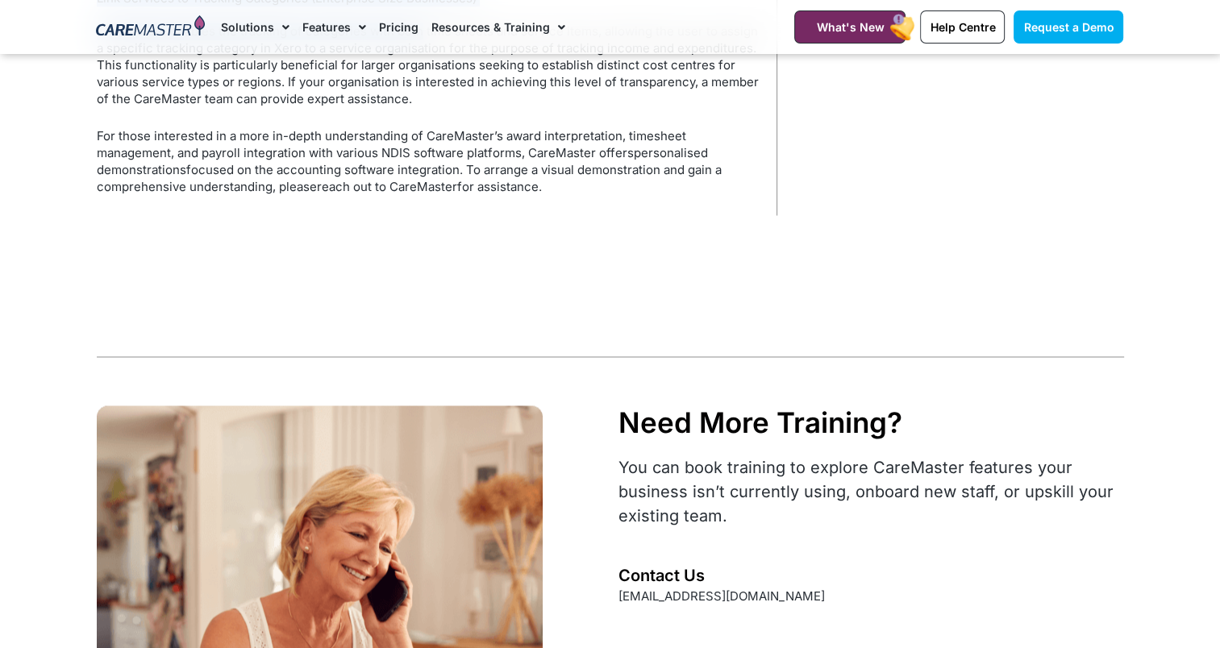
scroll to position [2497, 0]
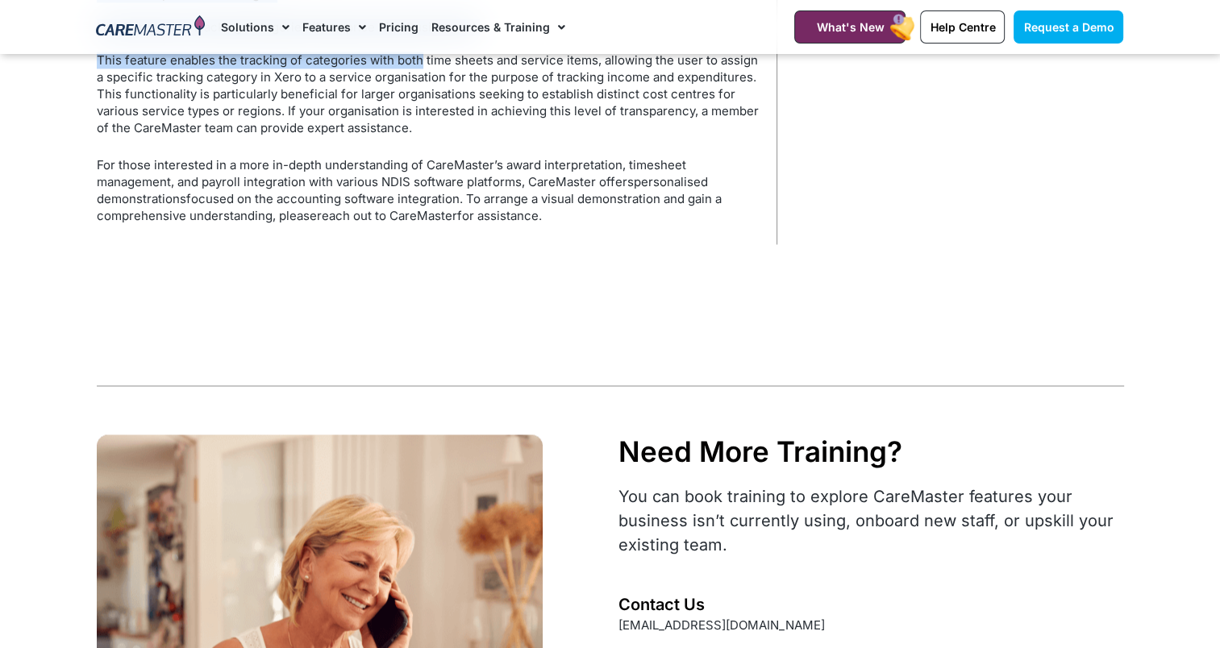
drag, startPoint x: 94, startPoint y: 123, endPoint x: 574, endPoint y: 225, distance: 491.2
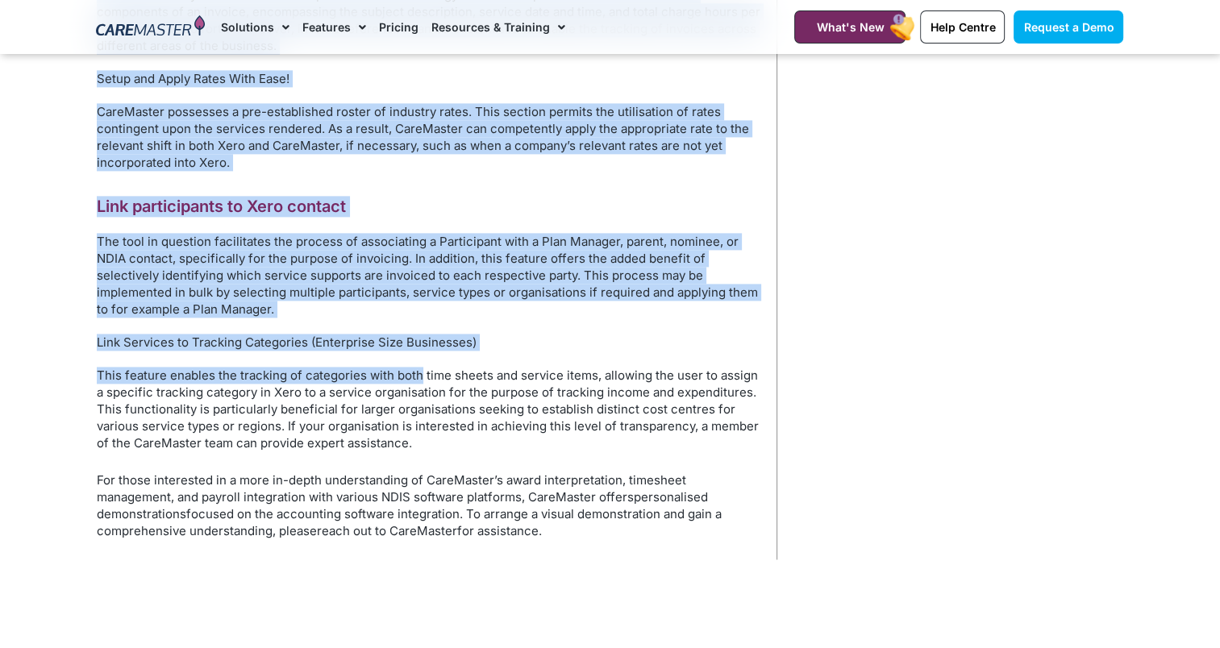
scroll to position [1933, 0]
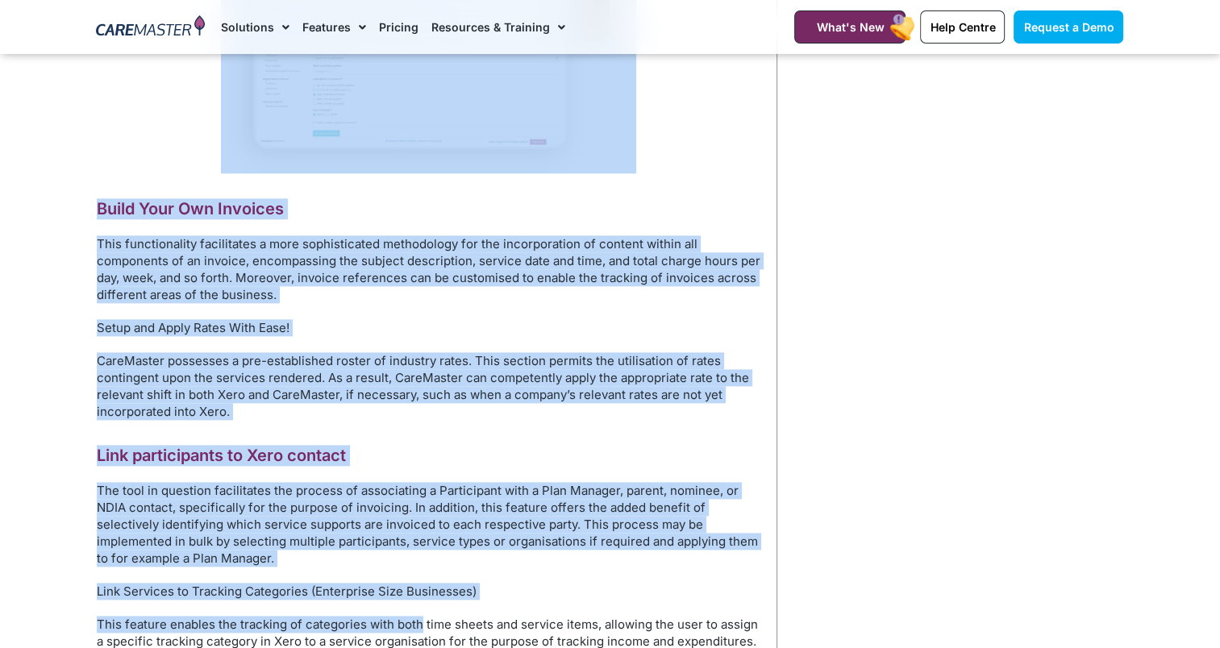
copy div "Invoicing Features The invoicing process of CareMaster commences with a user-fr…"
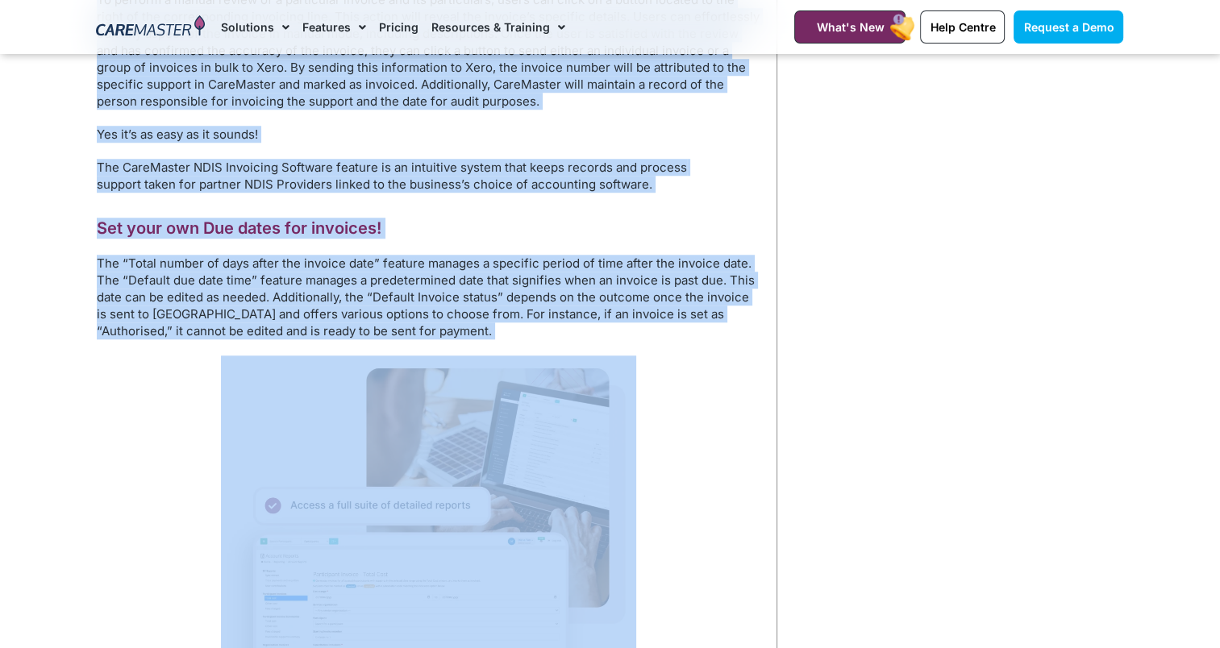
scroll to position [1368, 0]
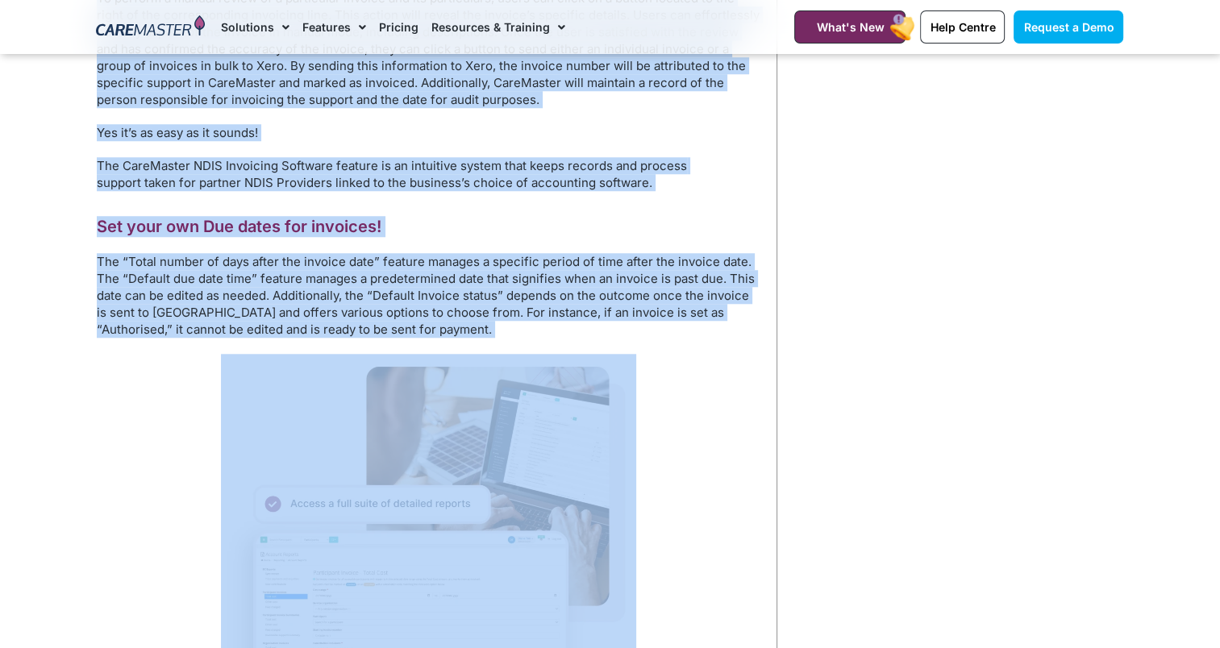
copy div "Invoicing Features The invoicing process of CareMaster commences with a user-fr…"
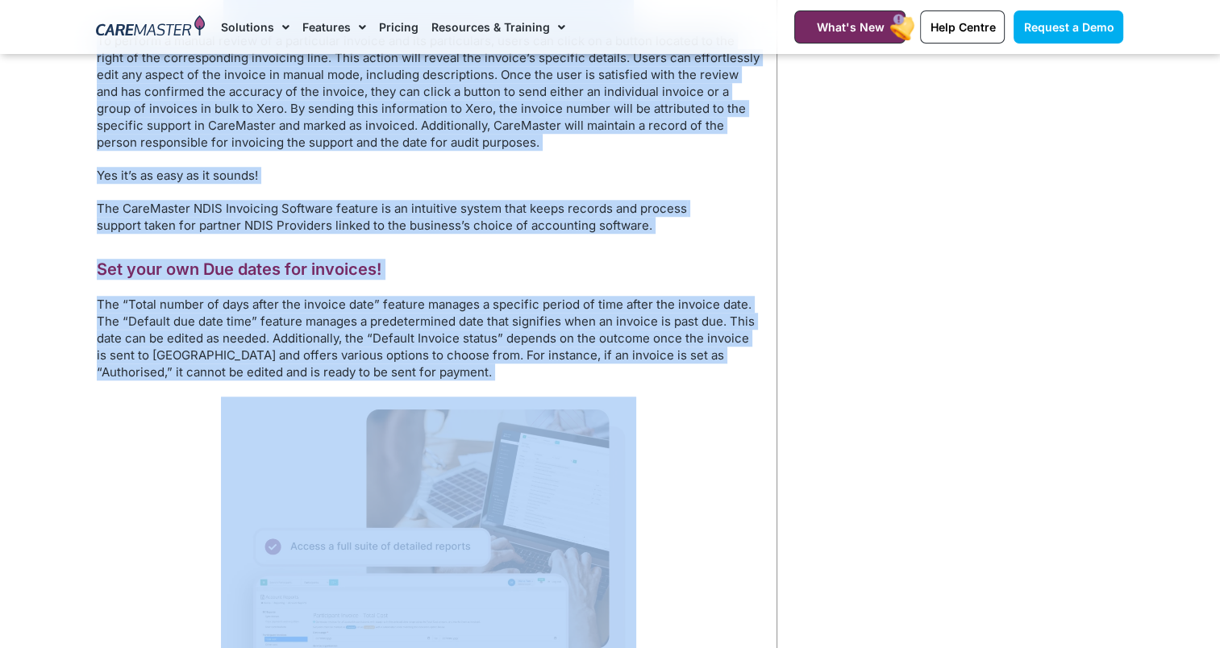
scroll to position [1288, 0]
